Goal: Find specific fact: Locate a discrete piece of known information

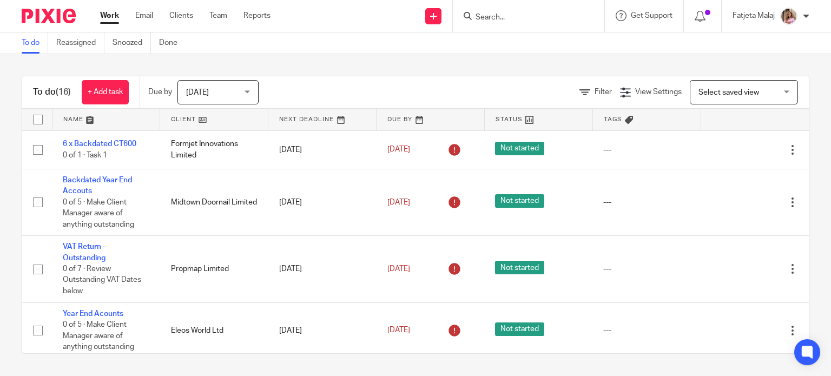
click at [540, 25] on div at bounding box center [528, 16] width 151 height 32
click at [501, 16] on input "Search" at bounding box center [522, 18] width 97 height 10
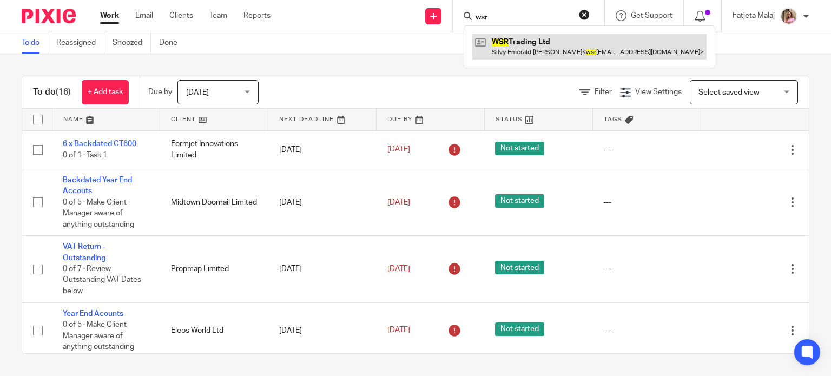
type input "wsr"
click at [565, 43] on link at bounding box center [589, 46] width 234 height 25
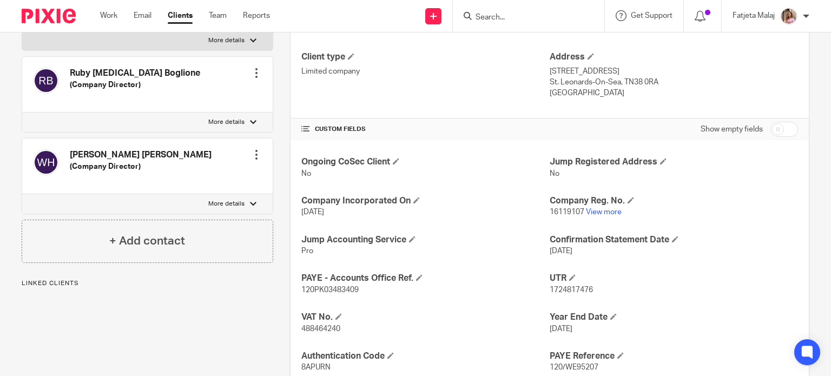
scroll to position [298, 0]
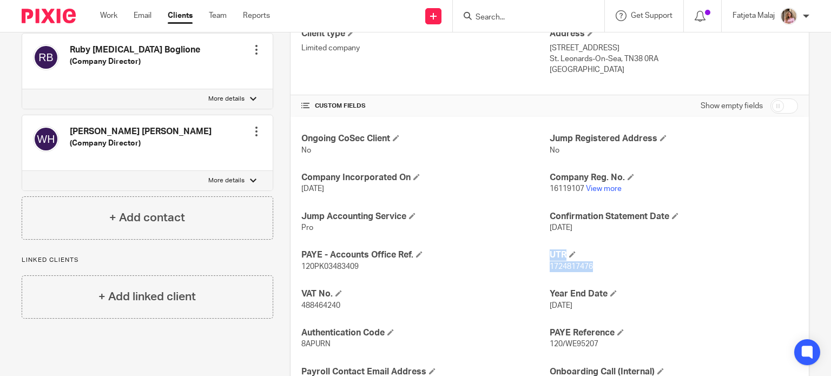
drag, startPoint x: 589, startPoint y: 265, endPoint x: 539, endPoint y: 270, distance: 51.1
click at [539, 270] on div "Ongoing CoSec Client No Jump Registered Address No Company Incorporated On [DAT…" at bounding box center [549, 280] width 518 height 327
click at [539, 270] on p "120PK03483409" at bounding box center [425, 266] width 248 height 11
drag, startPoint x: 588, startPoint y: 267, endPoint x: 545, endPoint y: 274, distance: 43.8
click at [545, 274] on div "Ongoing CoSec Client No Jump Registered Address No Company Incorporated On 4 De…" at bounding box center [549, 280] width 518 height 327
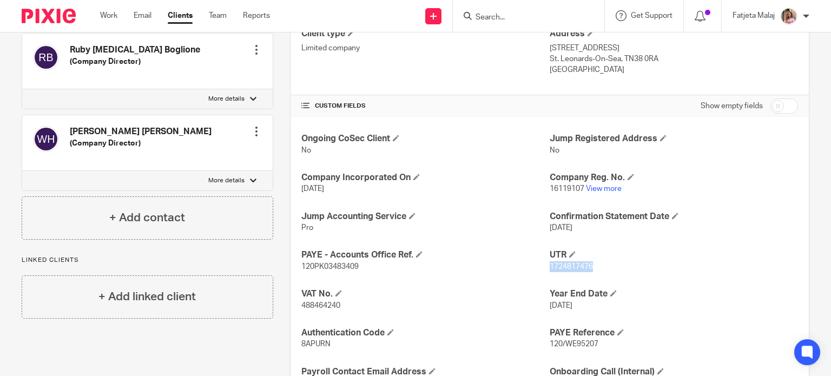
copy span "1724817476"
click at [523, 12] on form at bounding box center [531, 16] width 115 height 14
click at [510, 23] on div at bounding box center [528, 16] width 151 height 32
click at [510, 19] on input "Search" at bounding box center [522, 18] width 97 height 10
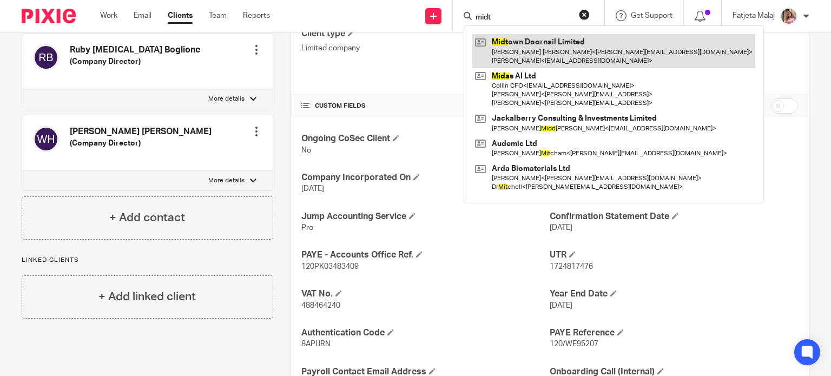
type input "midt"
click at [533, 42] on link at bounding box center [613, 51] width 283 height 34
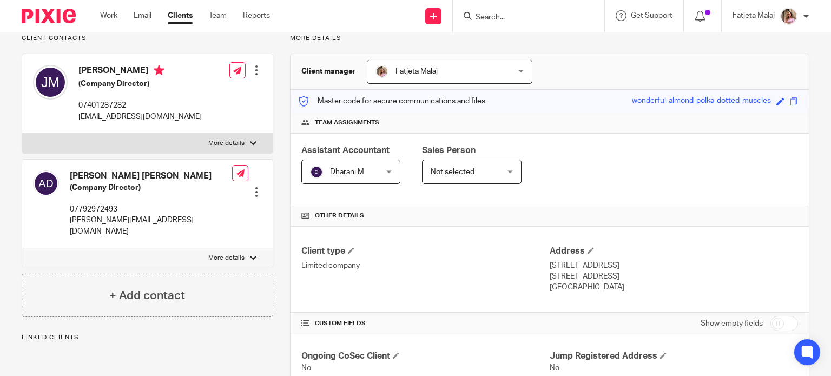
scroll to position [216, 0]
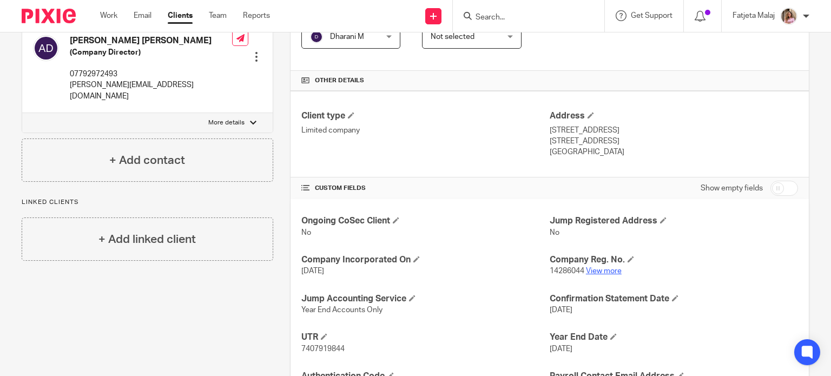
click at [598, 269] on link "View more" at bounding box center [604, 271] width 36 height 8
